Goal: Register for event/course

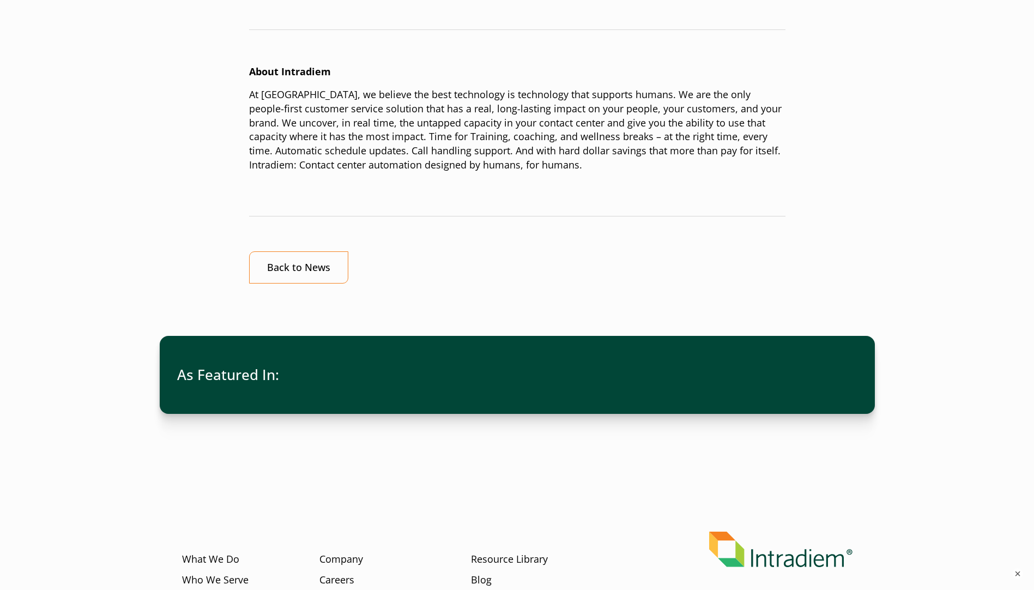
scroll to position [888, 0]
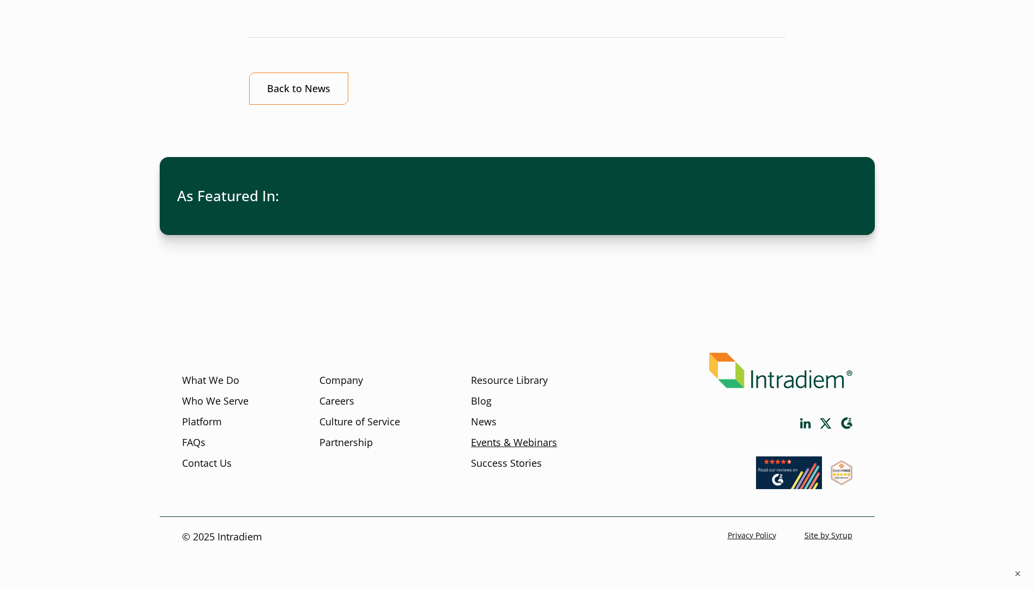
click at [525, 447] on link "Events & Webinars" at bounding box center [514, 443] width 86 height 14
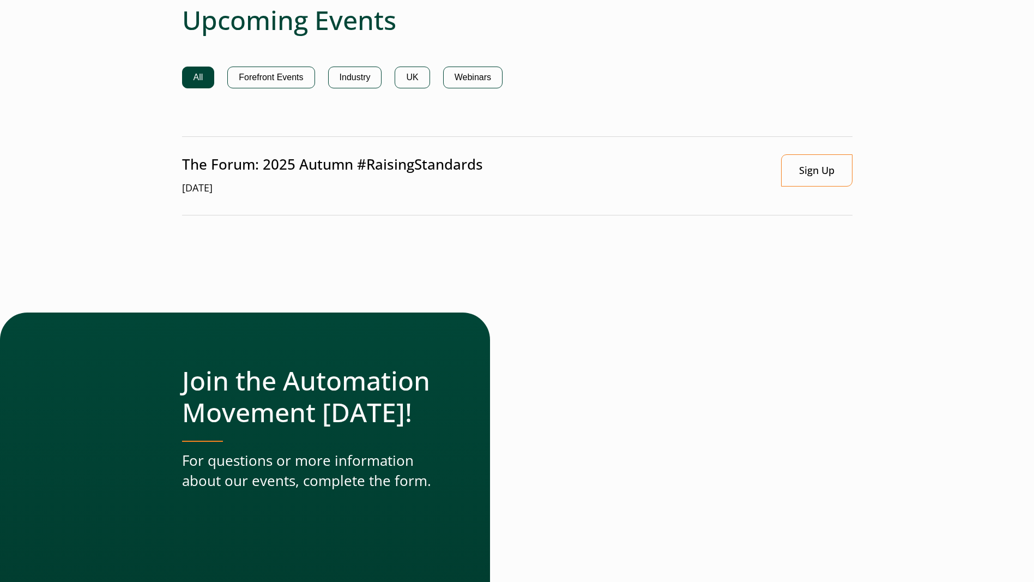
scroll to position [763, 0]
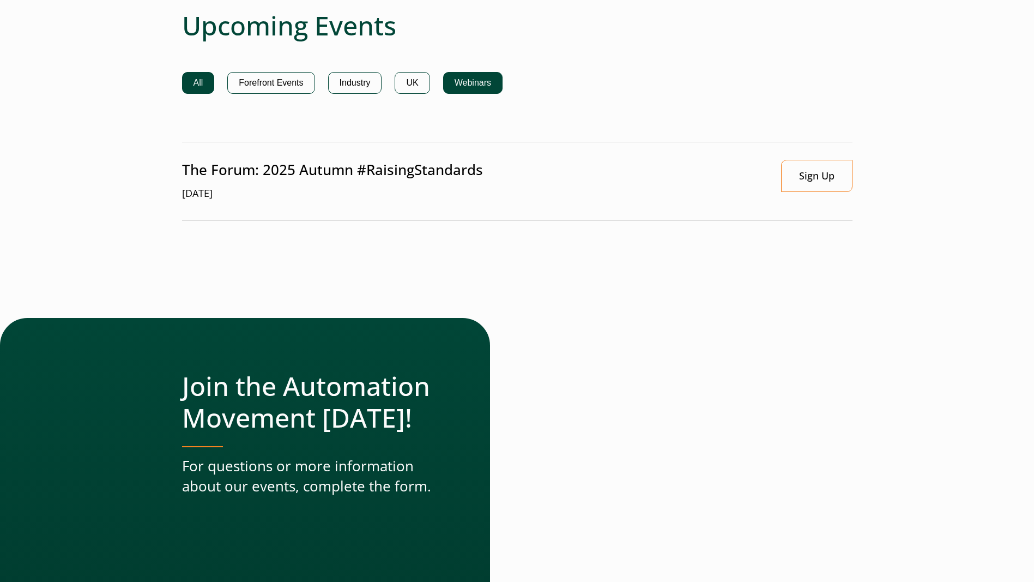
click at [479, 76] on button "Webinars" at bounding box center [472, 83] width 59 height 22
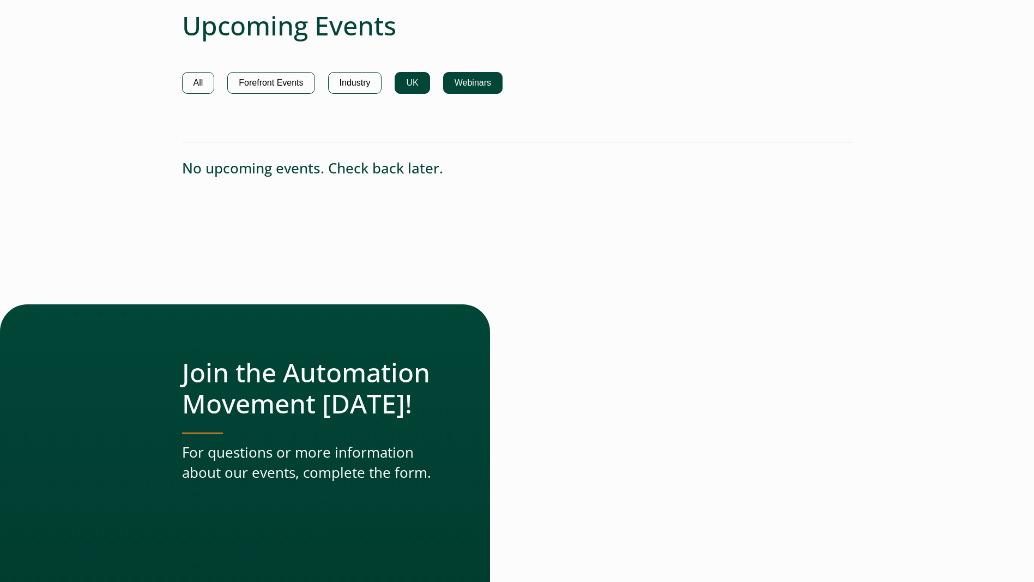
click at [420, 80] on button "UK" at bounding box center [412, 83] width 35 height 22
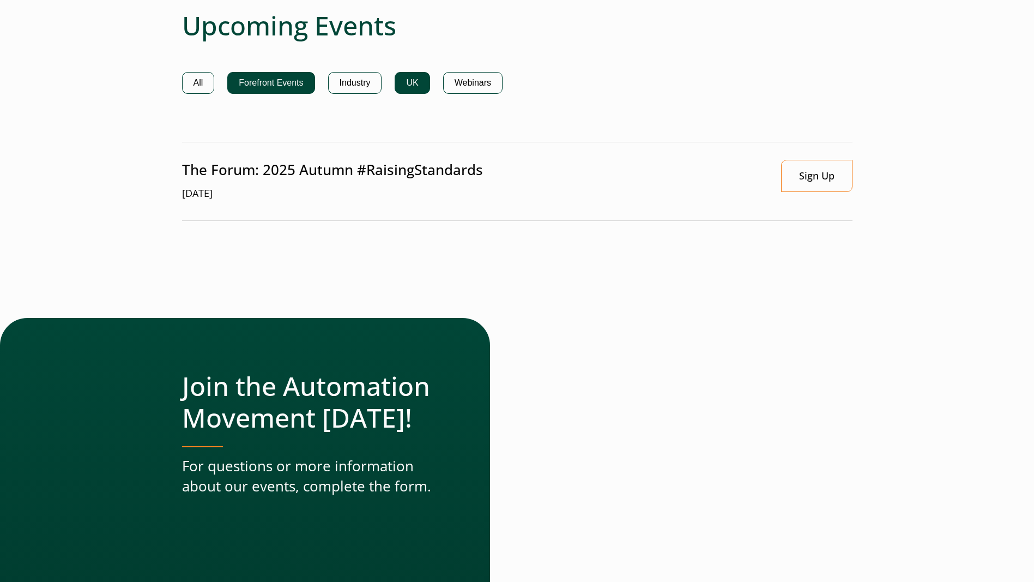
click at [275, 75] on button "Forefront Events" at bounding box center [270, 83] width 87 height 22
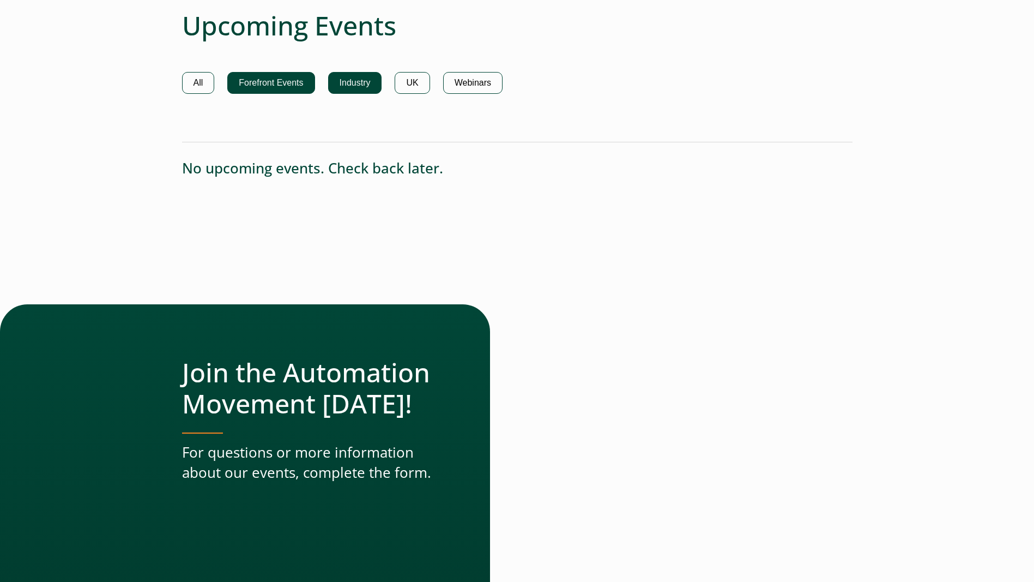
click at [340, 80] on button "Industry" at bounding box center [355, 83] width 54 height 22
click at [430, 77] on button "UK" at bounding box center [412, 83] width 35 height 22
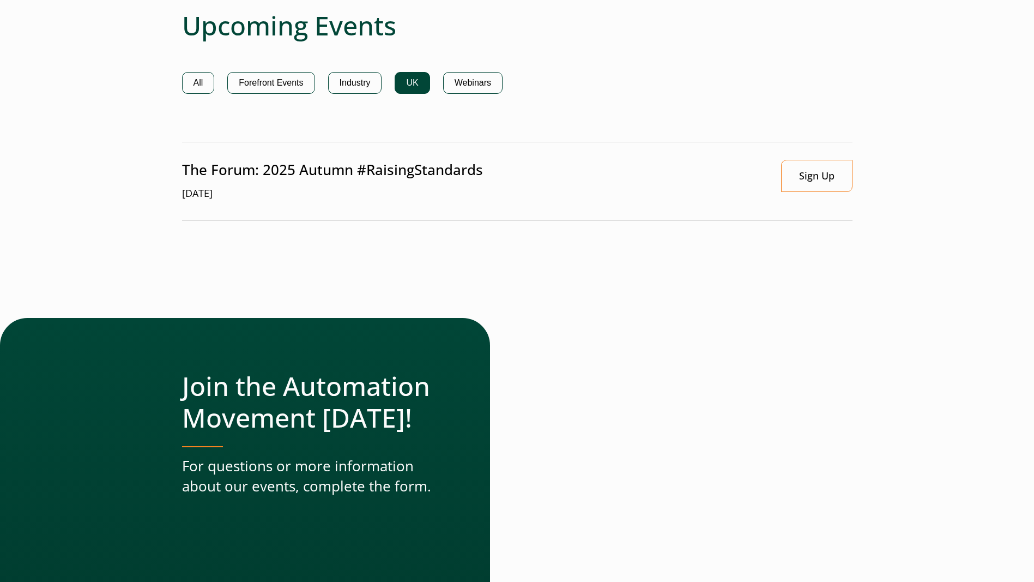
drag, startPoint x: 458, startPoint y: 173, endPoint x: 863, endPoint y: 172, distance: 405.2
click at [461, 172] on p "The Forum: 2025 Autumn #RaisingStandards" at bounding box center [332, 170] width 301 height 20
click at [839, 171] on link "Sign Up" at bounding box center [816, 176] width 71 height 32
